Goal: Check status: Check status

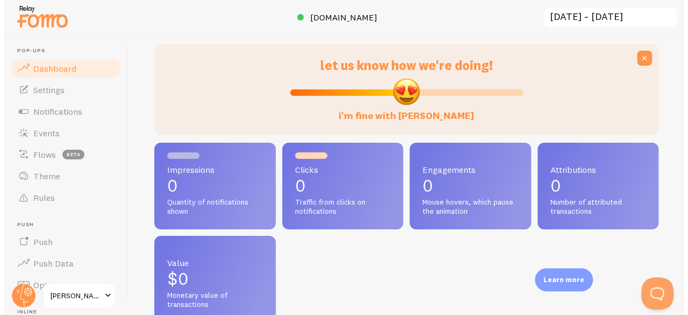
scroll to position [54, 0]
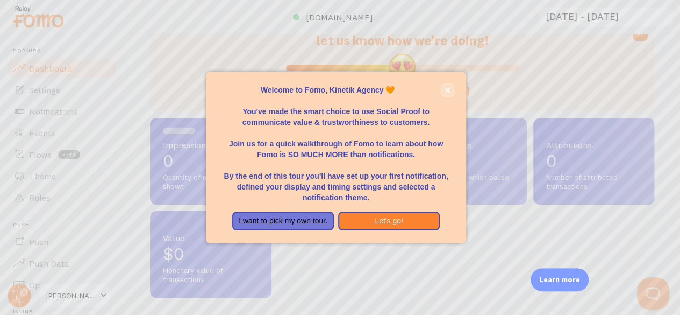
click at [445, 85] on button "close," at bounding box center [447, 89] width 11 height 11
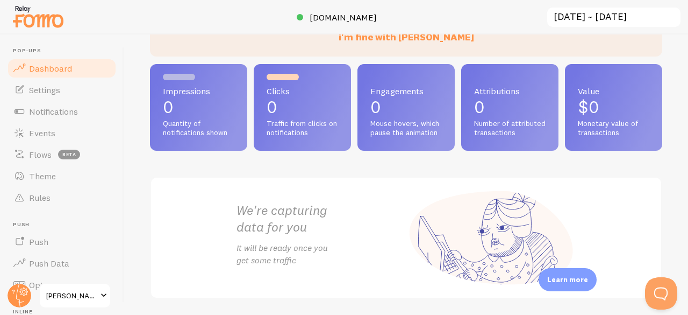
scroll to position [0, 0]
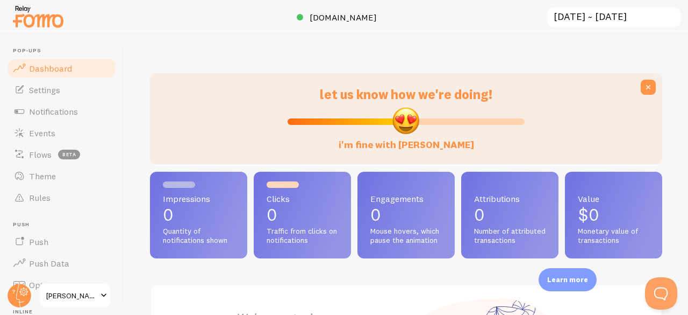
click at [635, 19] on input "[DATE] ~ [DATE]" at bounding box center [614, 17] width 136 height 22
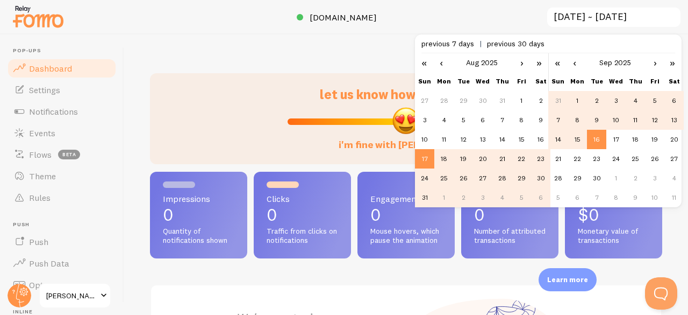
click at [439, 65] on link "‹" at bounding box center [441, 62] width 16 height 18
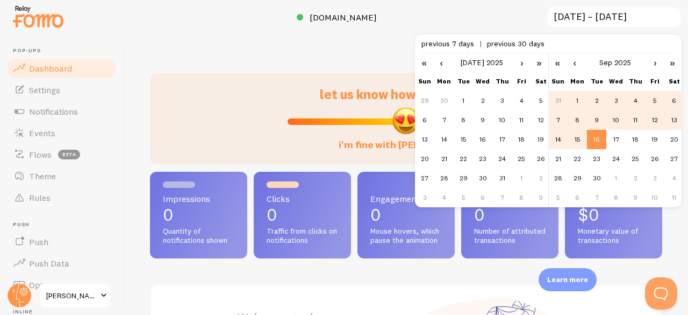
click at [438, 65] on link "‹" at bounding box center [441, 62] width 16 height 18
click at [465, 99] on td "1" at bounding box center [463, 100] width 19 height 19
type input "[DATE] ~ [DATE]"
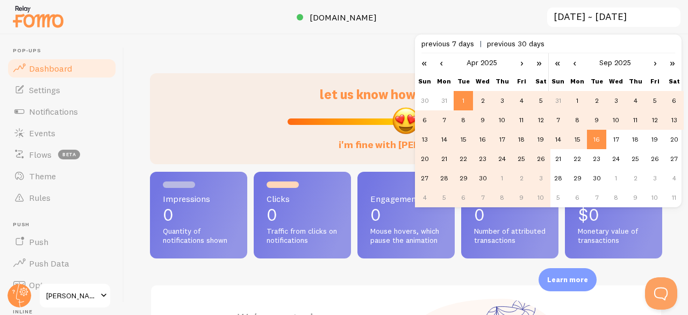
click at [599, 140] on td "16" at bounding box center [596, 139] width 19 height 19
click at [612, 16] on input "[DATE] ~ [DATE]" at bounding box center [614, 17] width 136 height 22
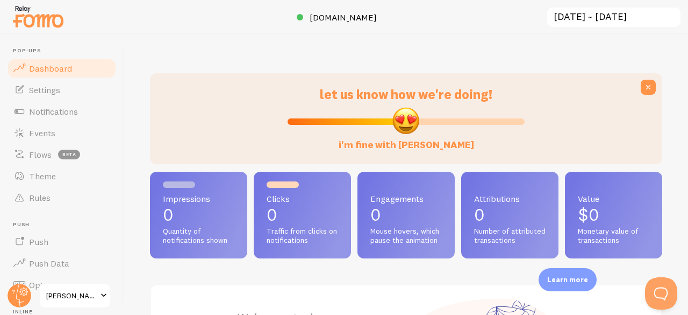
click at [608, 24] on input "[DATE] ~ [DATE]" at bounding box center [614, 17] width 136 height 22
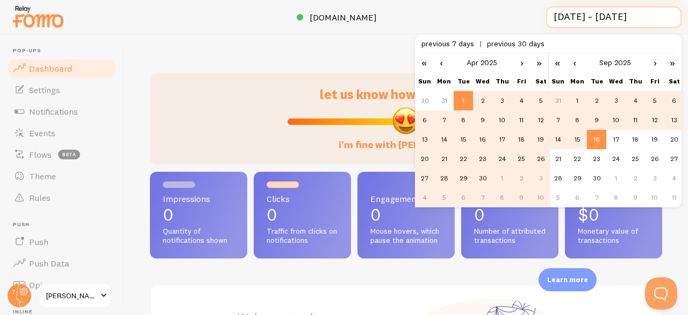
click at [608, 24] on input "[DATE] ~ [DATE]" at bounding box center [614, 17] width 136 height 22
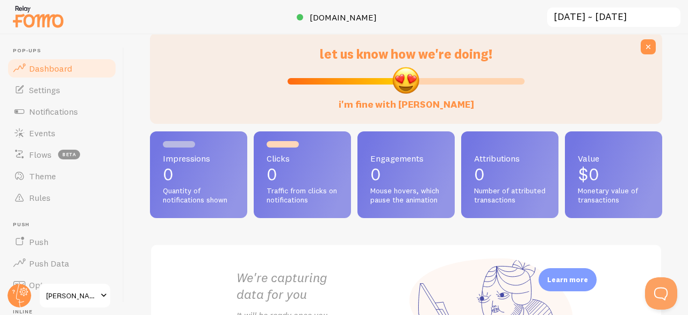
scroll to position [39, 0]
